Goal: Information Seeking & Learning: Learn about a topic

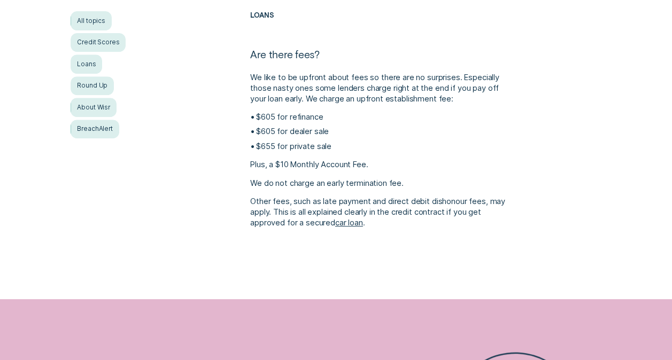
scroll to position [193, 0]
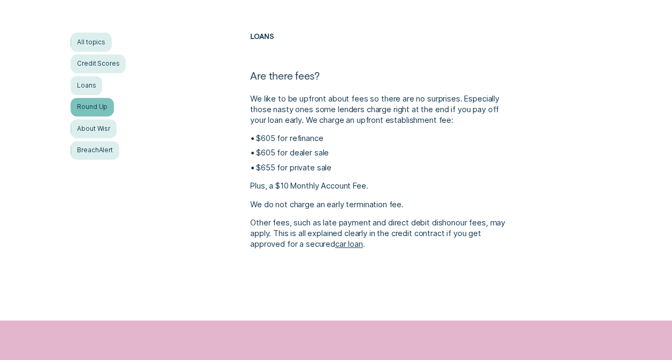
click at [75, 108] on div "Round Up" at bounding box center [92, 107] width 43 height 19
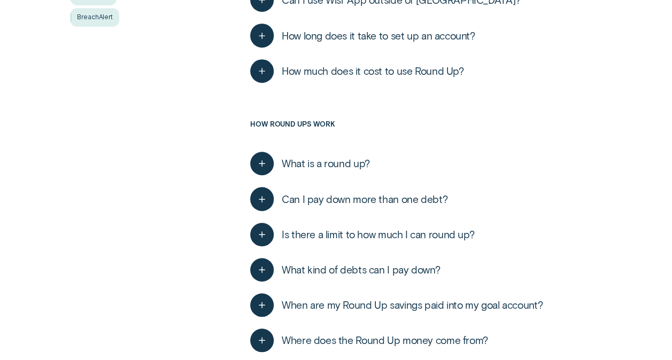
scroll to position [321, 0]
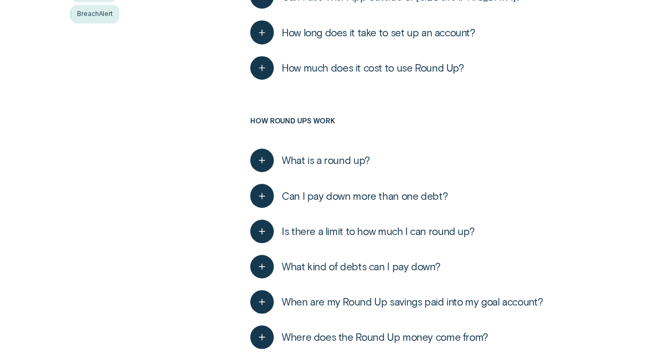
click at [298, 158] on span "What is a round up?" at bounding box center [326, 160] width 88 height 13
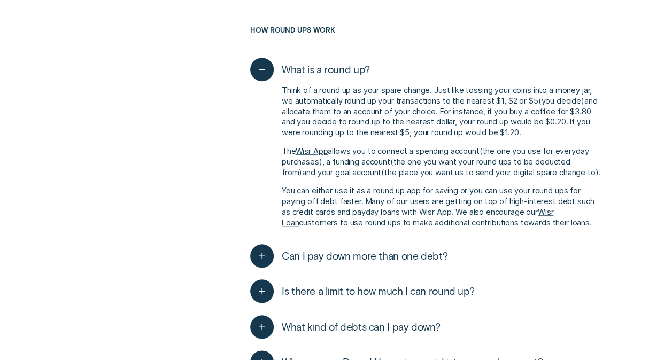
scroll to position [428, 0]
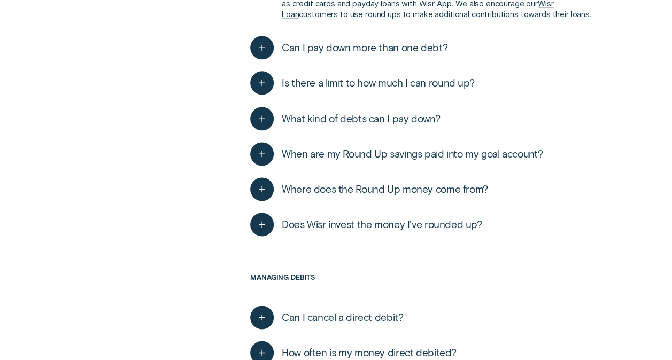
scroll to position [642, 0]
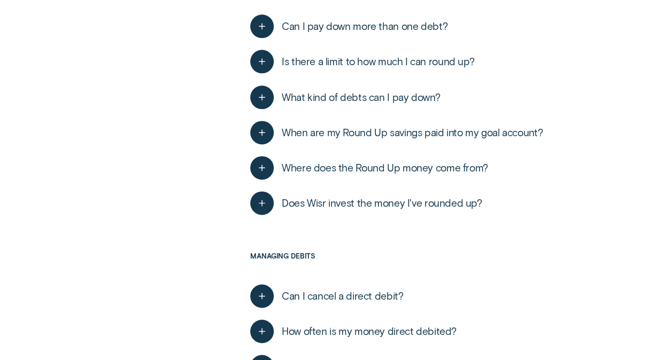
click at [390, 133] on span "When are my Round Up savings paid into my goal account?" at bounding box center [412, 132] width 261 height 13
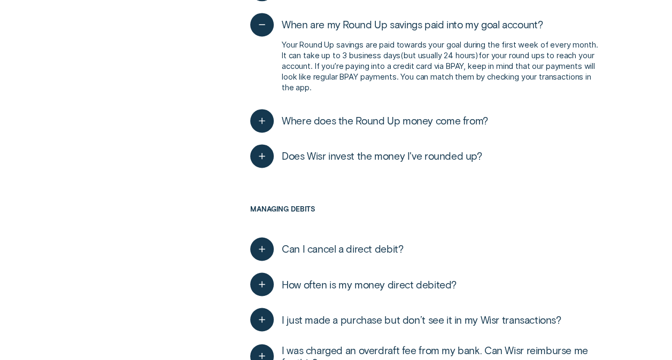
scroll to position [770, 0]
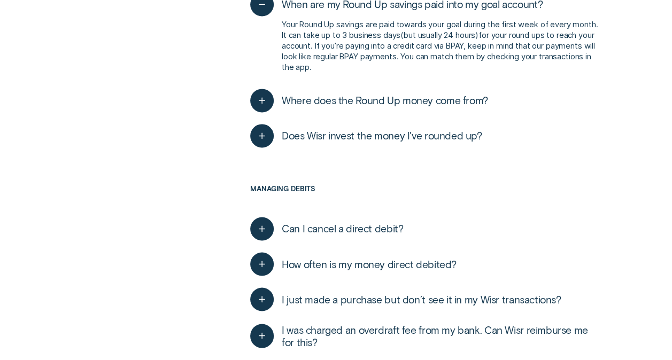
click at [396, 106] on span "Where does the Round Up money come from?" at bounding box center [385, 100] width 206 height 13
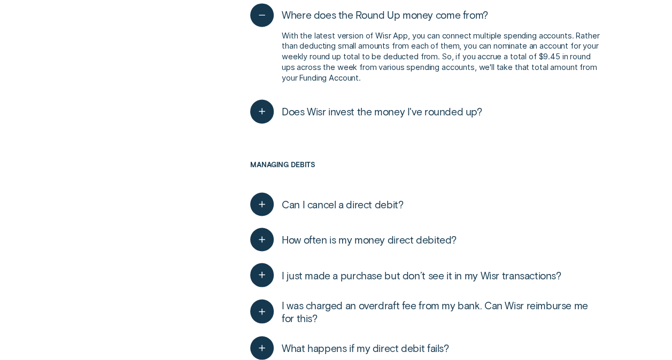
scroll to position [877, 0]
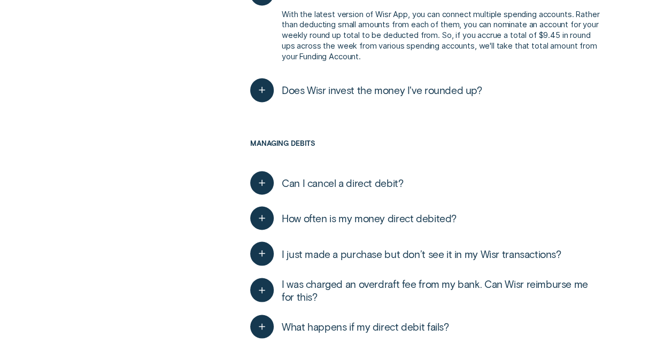
click at [379, 91] on span "Does Wisr invest the money I've rounded up?" at bounding box center [382, 90] width 201 height 13
